Goal: Information Seeking & Learning: Learn about a topic

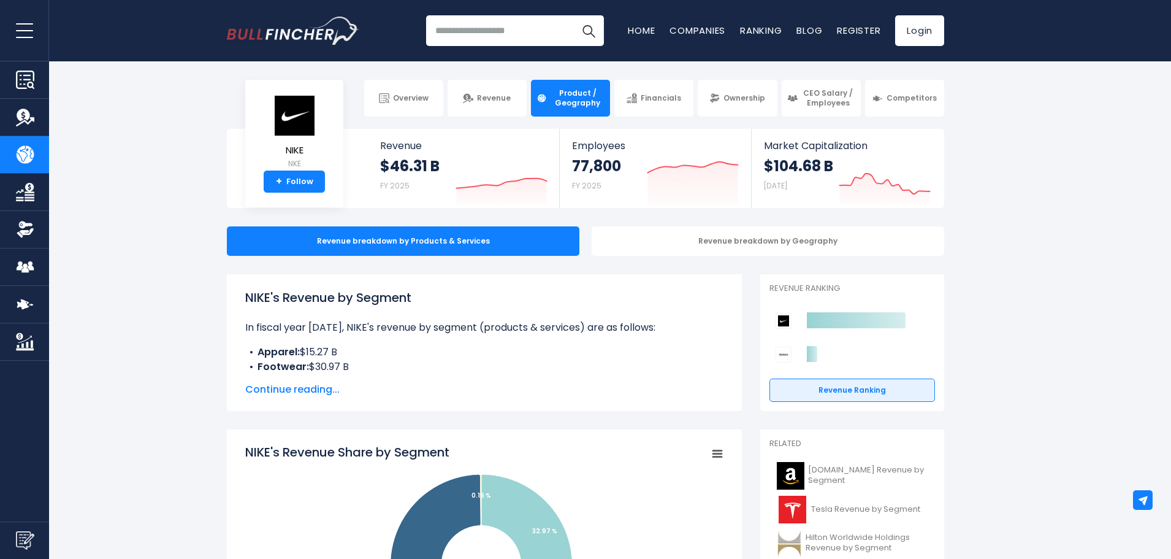
click at [381, 300] on h1 "NIKE's Revenue by Segment" at bounding box center [484, 297] width 478 height 18
drag, startPoint x: 342, startPoint y: 318, endPoint x: 687, endPoint y: 329, distance: 345.4
click at [687, 329] on p "In fiscal year [DATE], NIKE's revenue by segment (products & services) are as f…" at bounding box center [484, 327] width 478 height 15
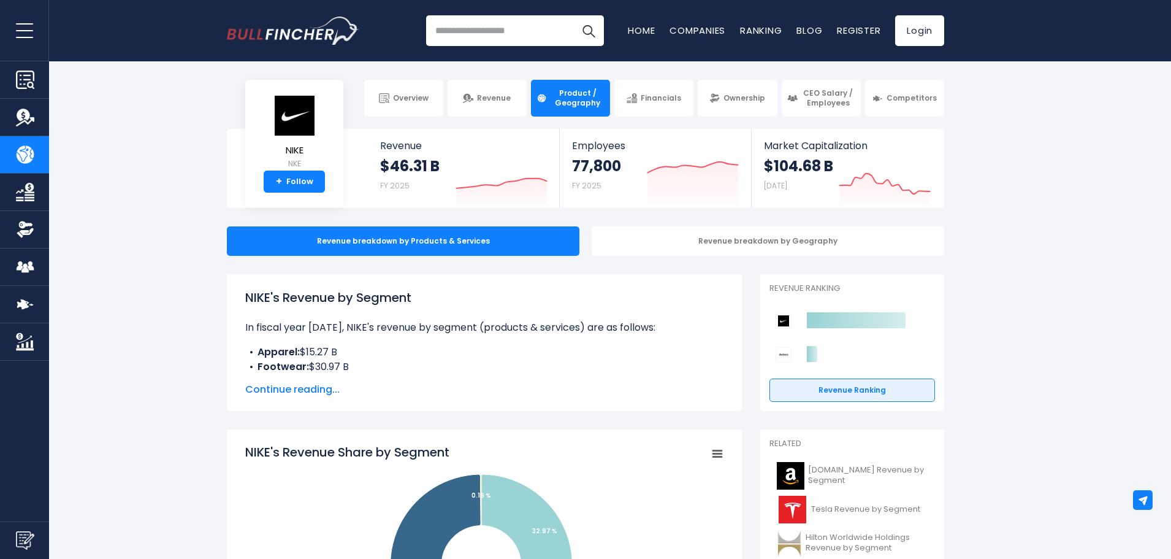
click at [317, 391] on span "Continue reading..." at bounding box center [484, 389] width 478 height 15
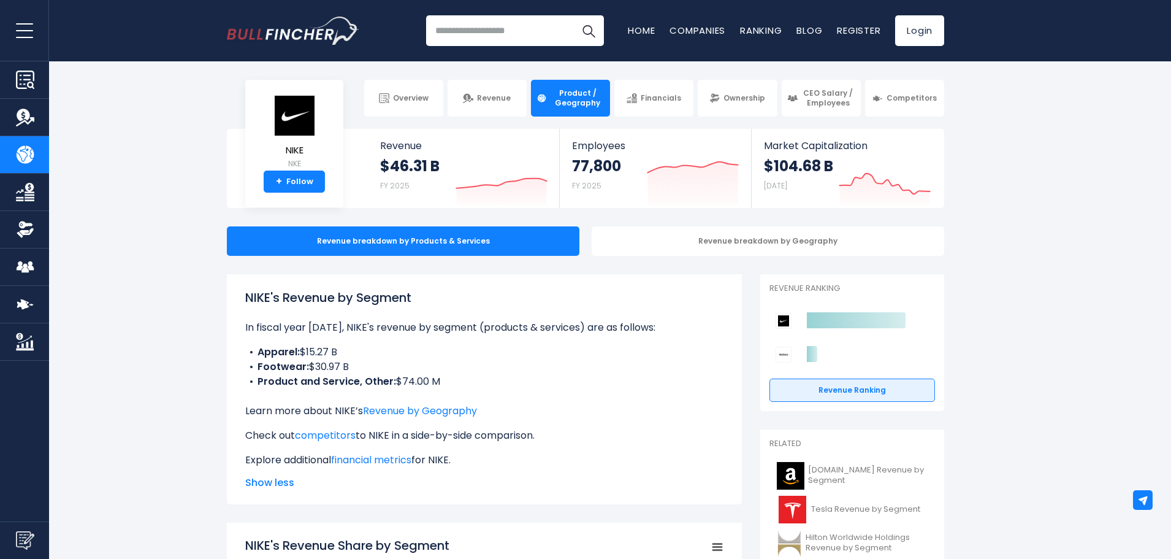
drag, startPoint x: 257, startPoint y: 366, endPoint x: 365, endPoint y: 365, distance: 107.9
click at [365, 365] on li "Footwear: $30.97 B" at bounding box center [484, 366] width 478 height 15
drag, startPoint x: 255, startPoint y: 382, endPoint x: 502, endPoint y: 383, distance: 247.1
click at [502, 383] on li "Product and Service, Other: $74.00 M" at bounding box center [484, 381] width 478 height 15
drag, startPoint x: 289, startPoint y: 289, endPoint x: 495, endPoint y: 296, distance: 206.1
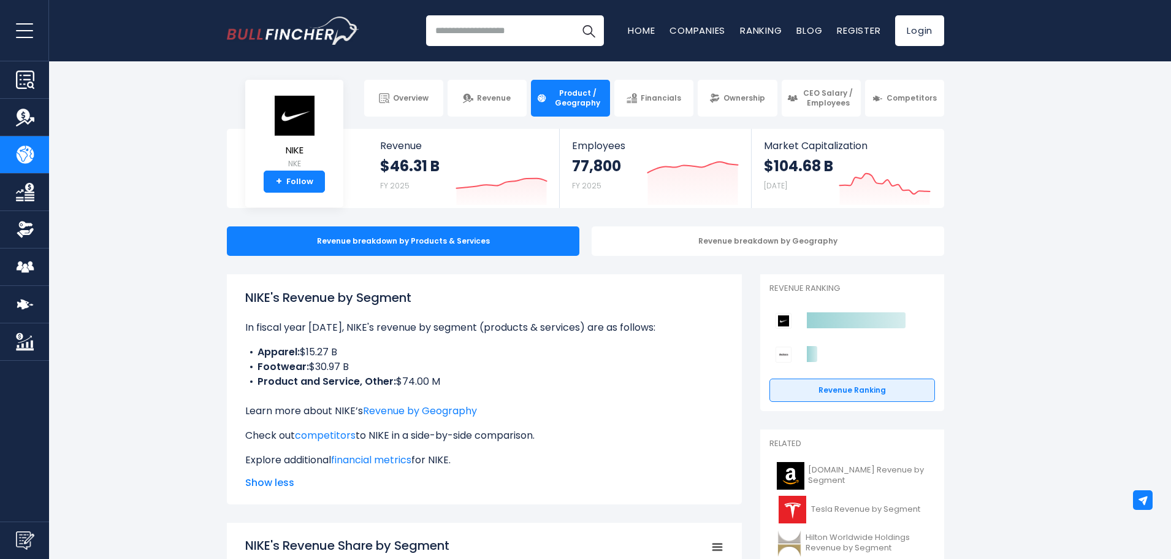
click at [495, 296] on h1 "NIKE's Revenue by Segment" at bounding box center [484, 297] width 478 height 18
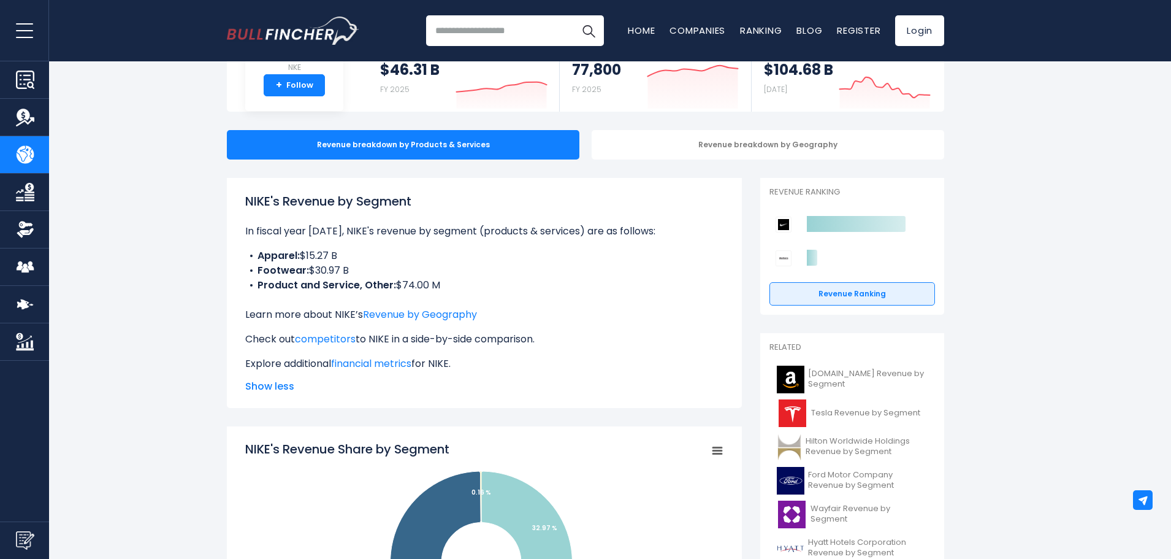
scroll to position [123, 0]
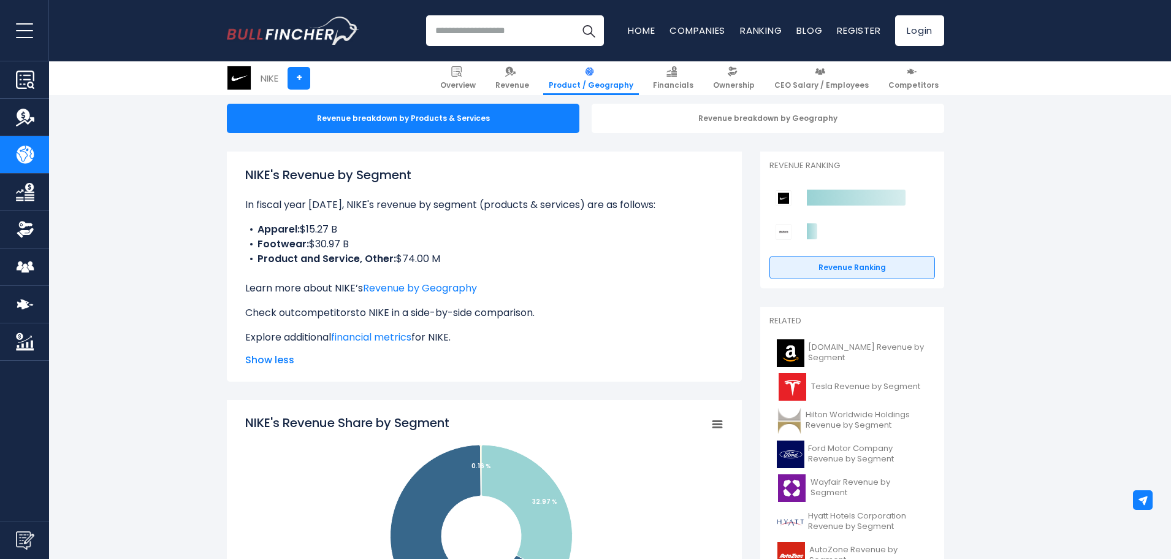
click at [352, 315] on link "competitors" at bounding box center [325, 312] width 61 height 14
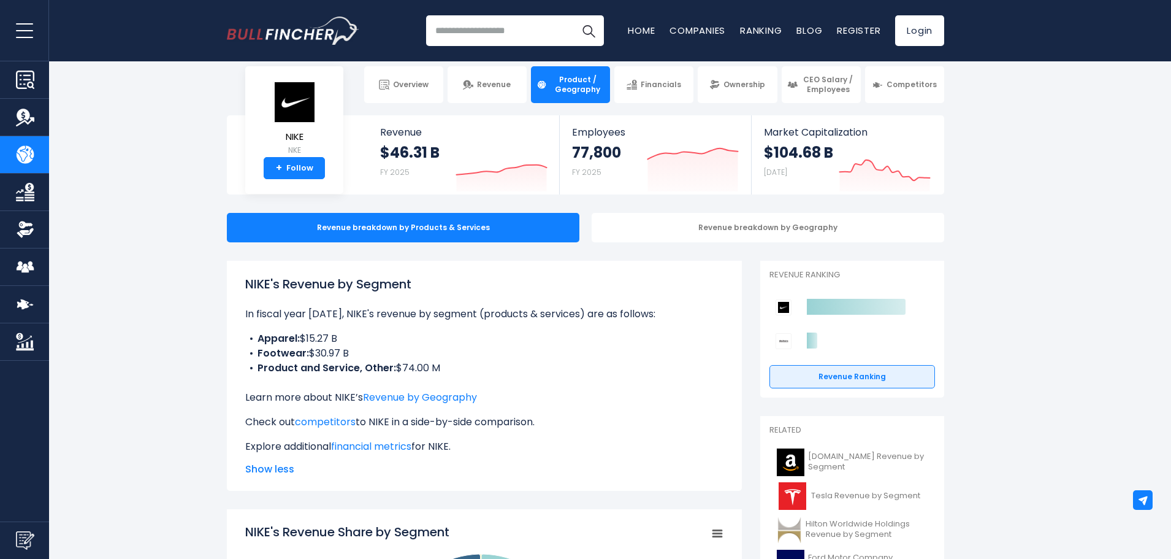
scroll to position [0, 0]
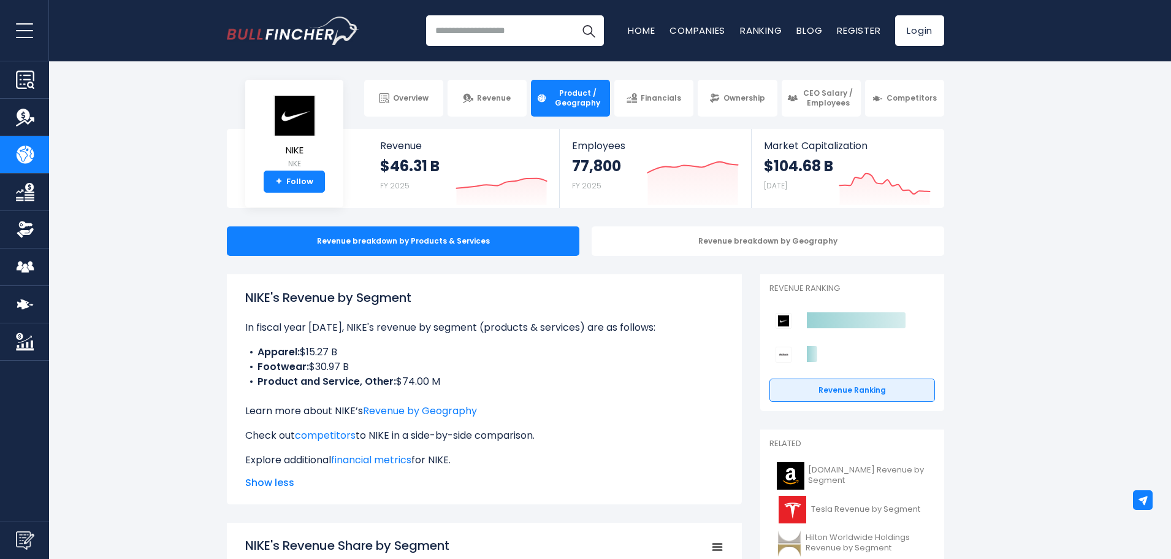
click at [545, 322] on p "In fiscal year [DATE], NIKE's revenue by segment (products & services) are as f…" at bounding box center [484, 327] width 478 height 15
click at [277, 481] on span "Show less" at bounding box center [484, 482] width 478 height 15
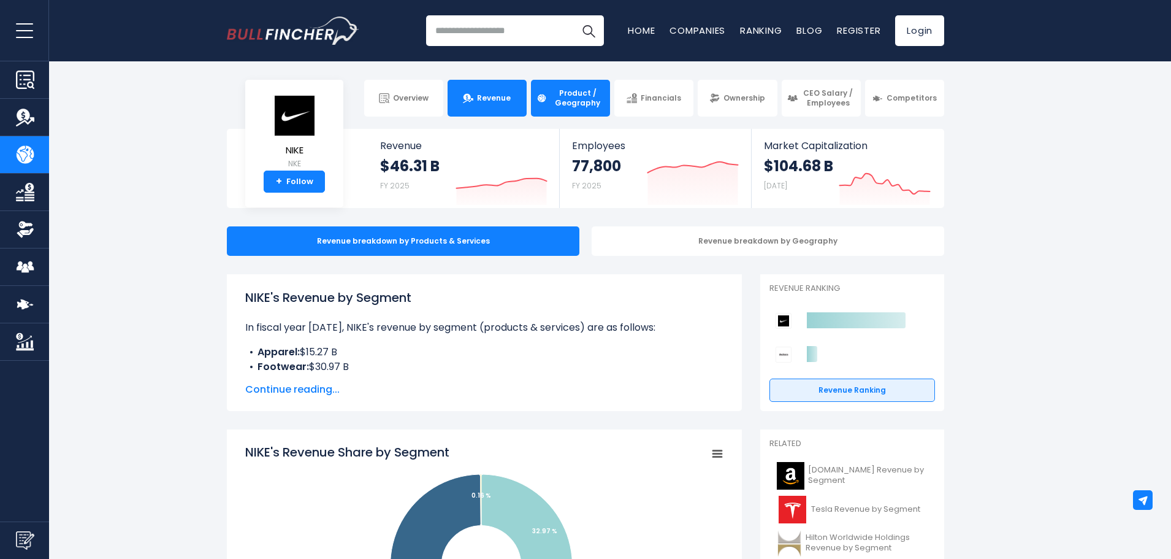
click at [471, 99] on img at bounding box center [468, 98] width 10 height 10
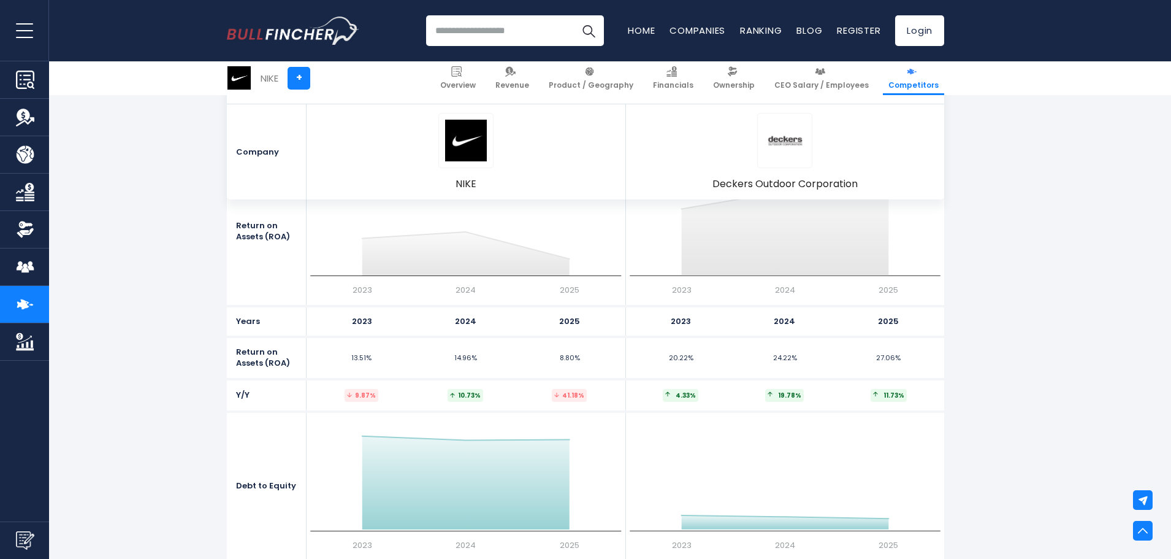
scroll to position [5458, 0]
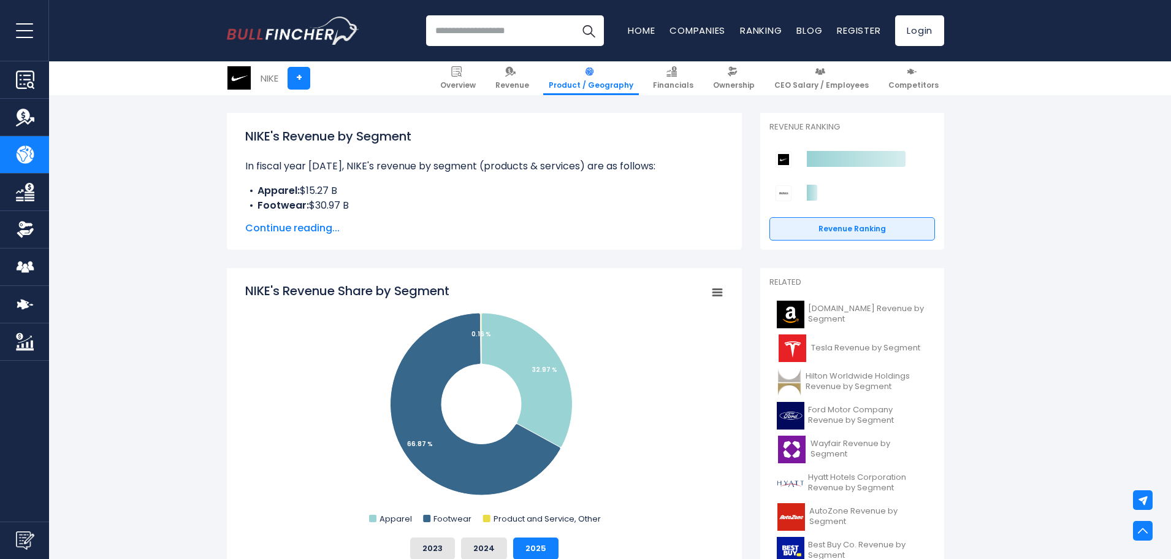
scroll to position [123, 0]
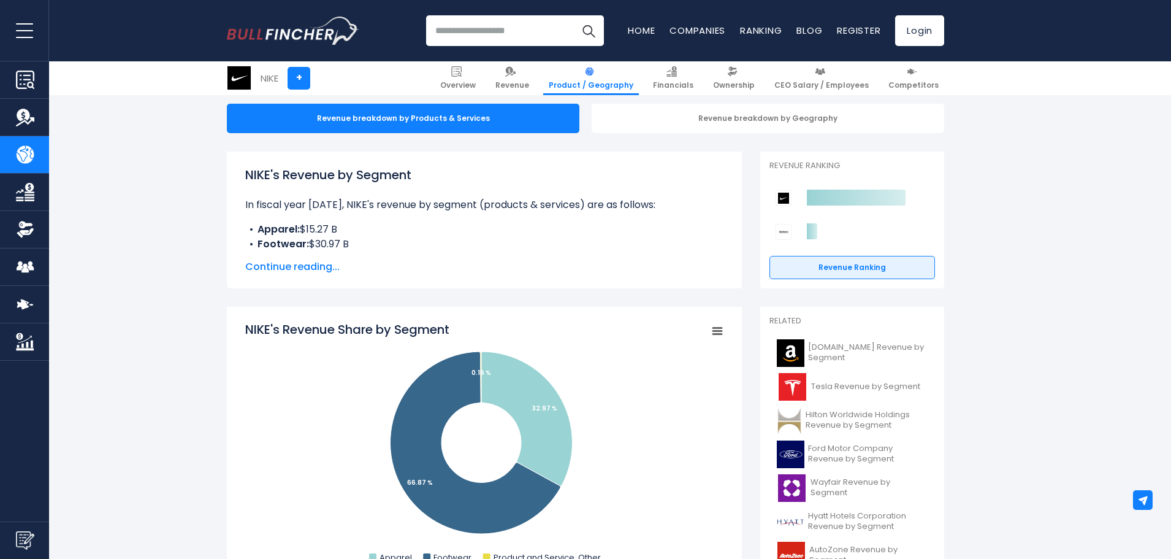
click at [316, 265] on span "Continue reading..." at bounding box center [484, 266] width 478 height 15
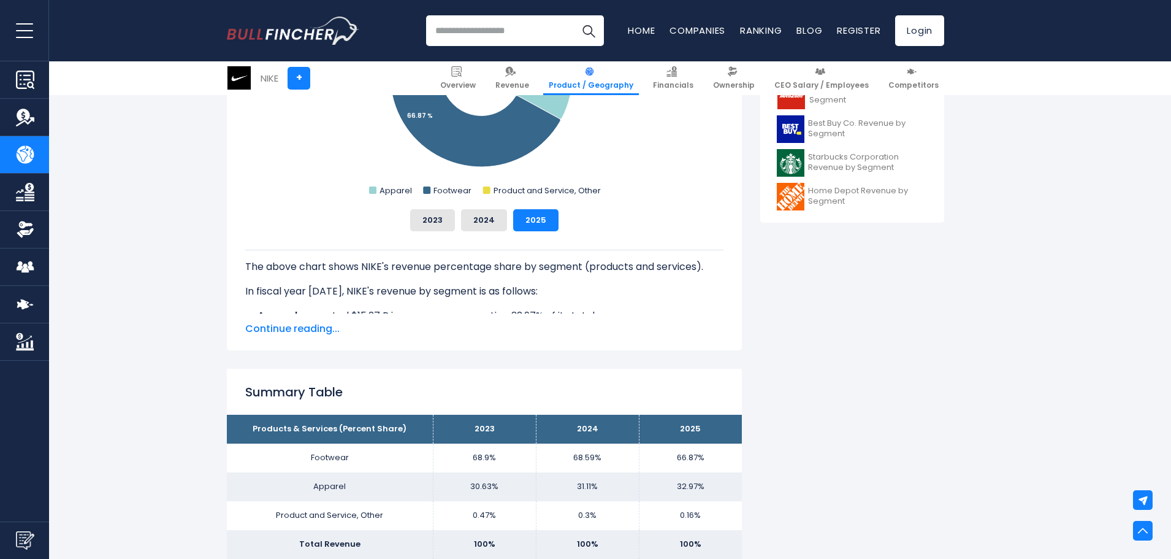
scroll to position [613, 0]
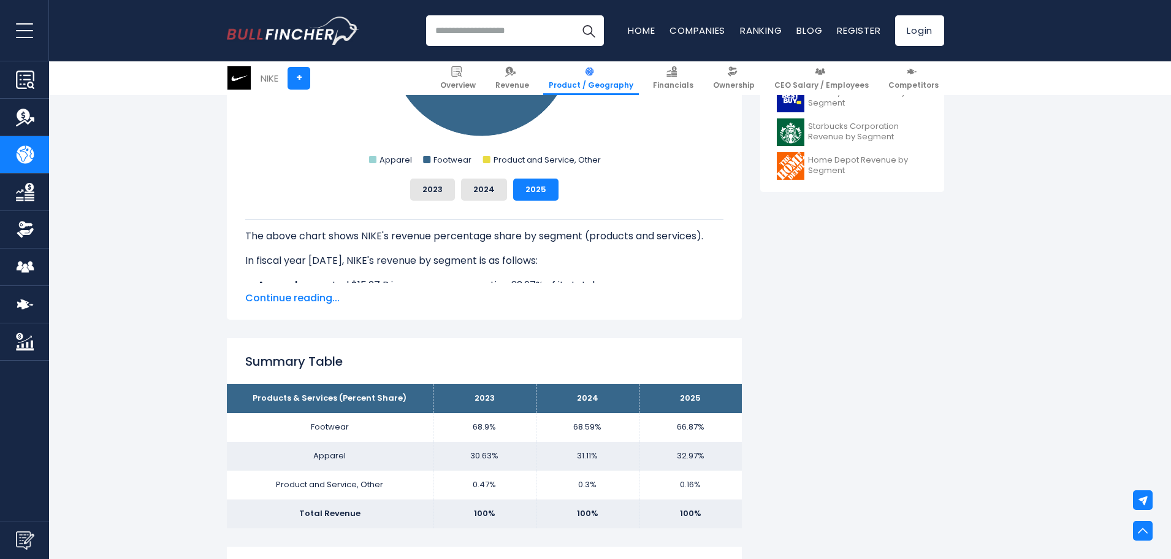
click at [305, 298] on span "Continue reading..." at bounding box center [484, 298] width 478 height 15
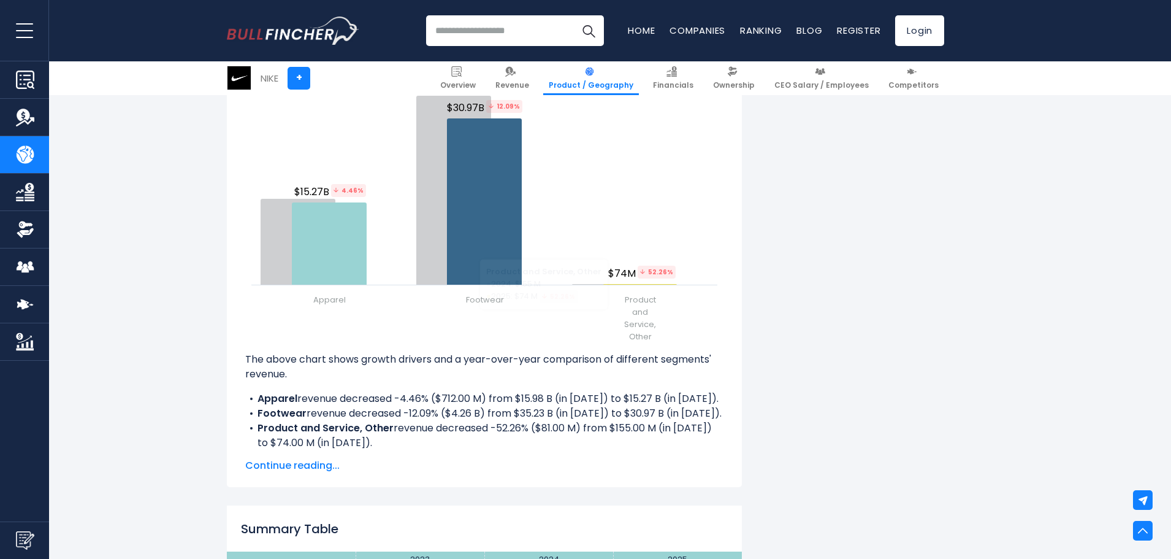
scroll to position [1717, 0]
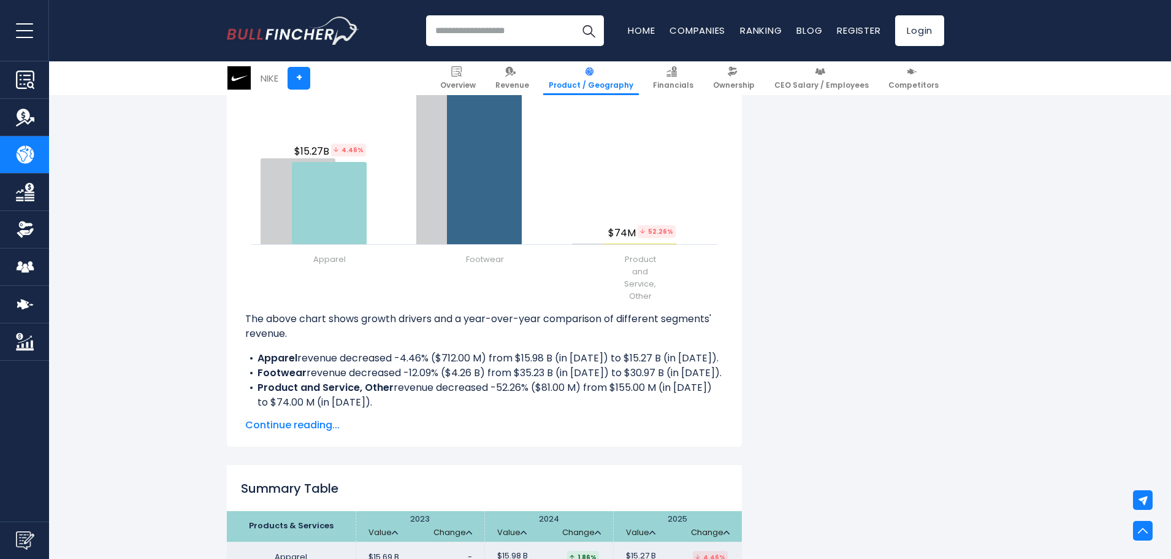
click at [323, 429] on span "Continue reading..." at bounding box center [484, 425] width 478 height 15
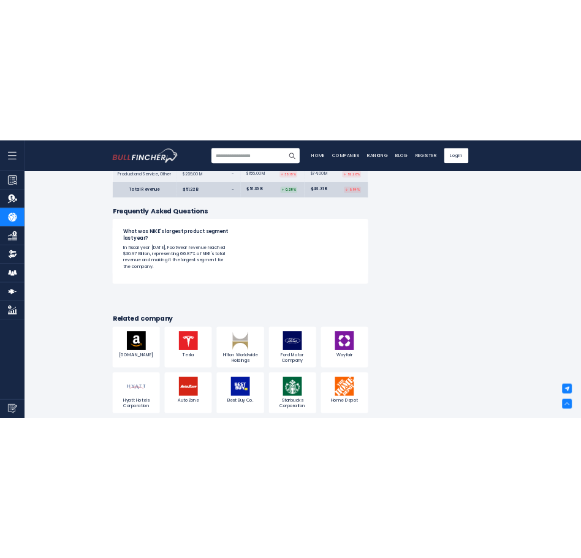
scroll to position [2230, 0]
